Goal: Task Accomplishment & Management: Manage account settings

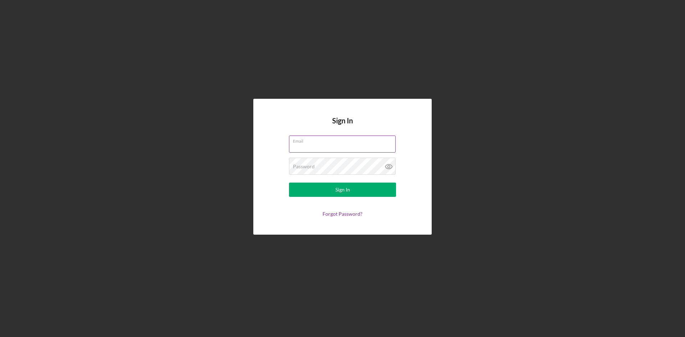
click at [344, 145] on input "Email" at bounding box center [342, 144] width 107 height 17
type input "[EMAIL_ADDRESS][DOMAIN_NAME]"
click at [328, 164] on div "Password Required" at bounding box center [342, 167] width 107 height 18
click at [289, 183] on button "Sign In" at bounding box center [342, 190] width 107 height 14
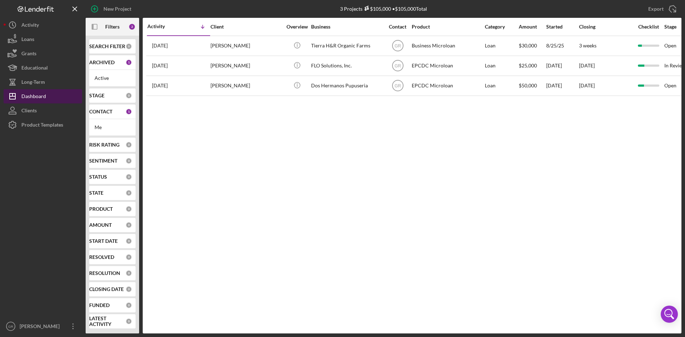
click at [47, 91] on button "Icon/Dashboard Dashboard" at bounding box center [43, 96] width 78 height 14
click at [99, 122] on div "Me" at bounding box center [112, 127] width 46 height 17
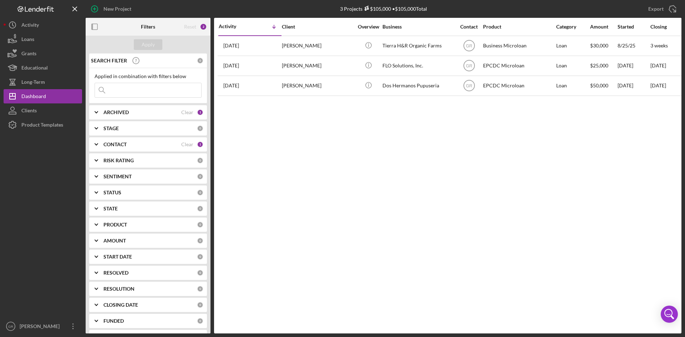
click at [147, 144] on div "CONTACT" at bounding box center [142, 145] width 78 height 6
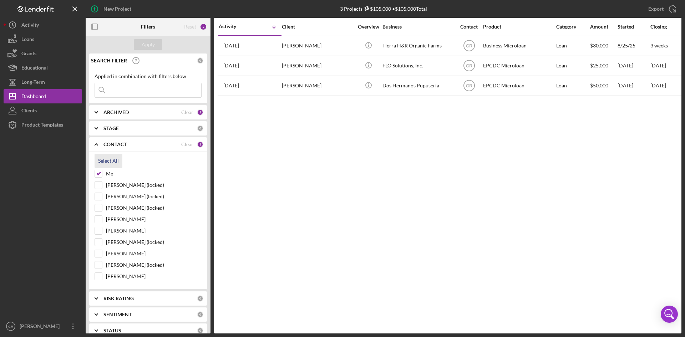
click at [106, 163] on div "Select All" at bounding box center [108, 161] width 21 height 14
checkbox input "true"
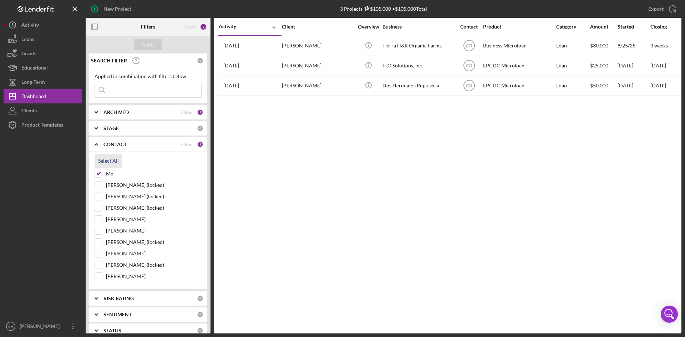
checkbox input "true"
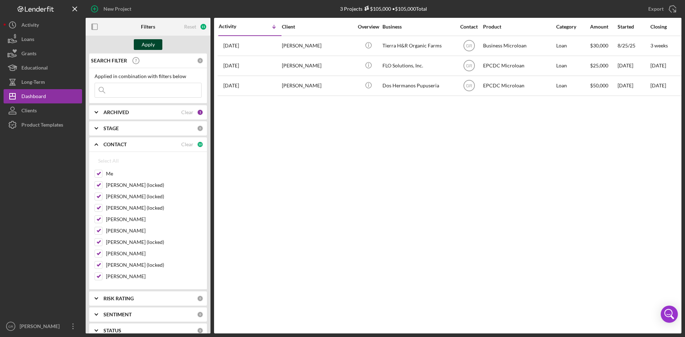
click at [154, 47] on div "Apply" at bounding box center [148, 44] width 13 height 11
